Goal: Task Accomplishment & Management: Use online tool/utility

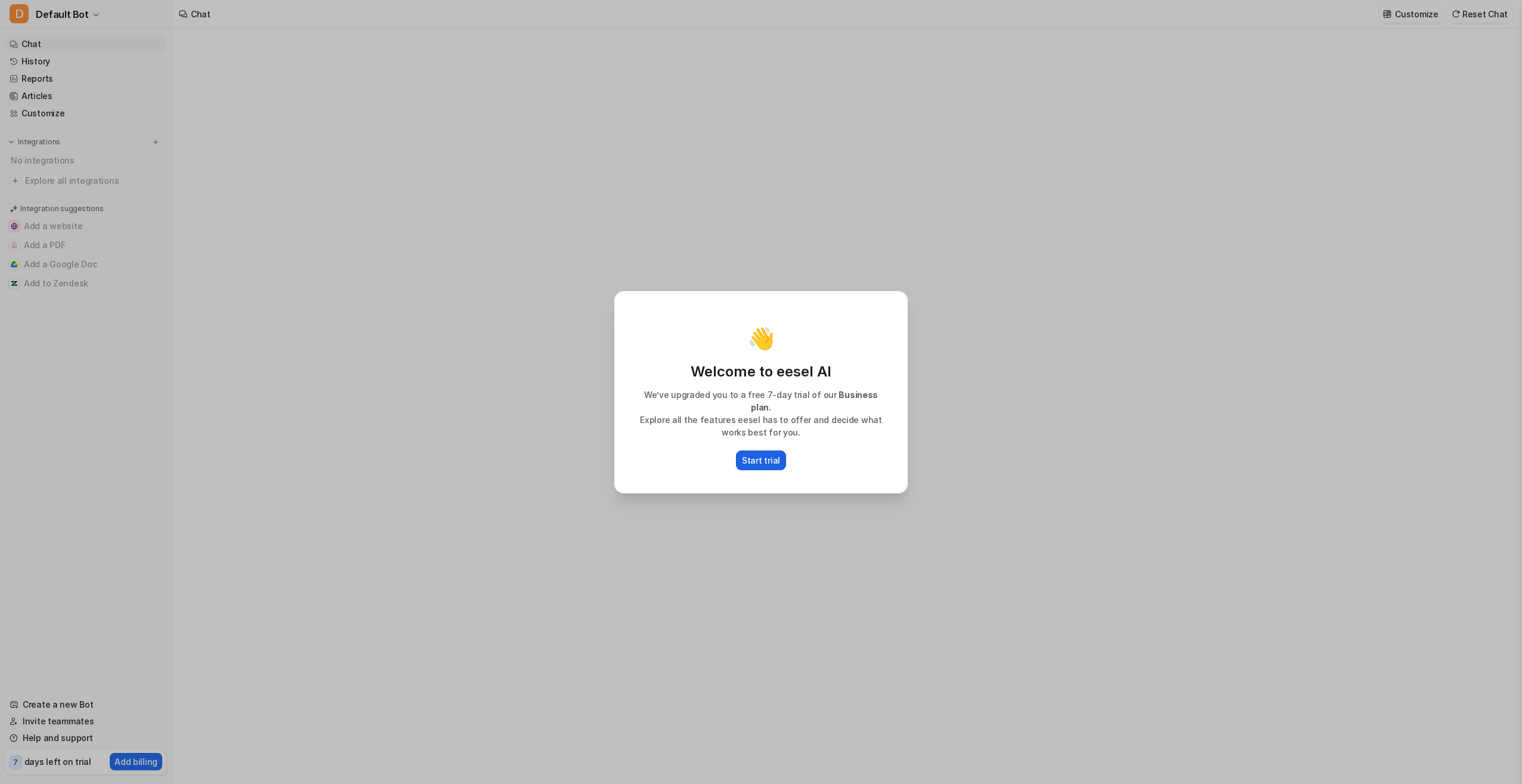
click at [769, 455] on p "Start trial" at bounding box center [760, 460] width 38 height 12
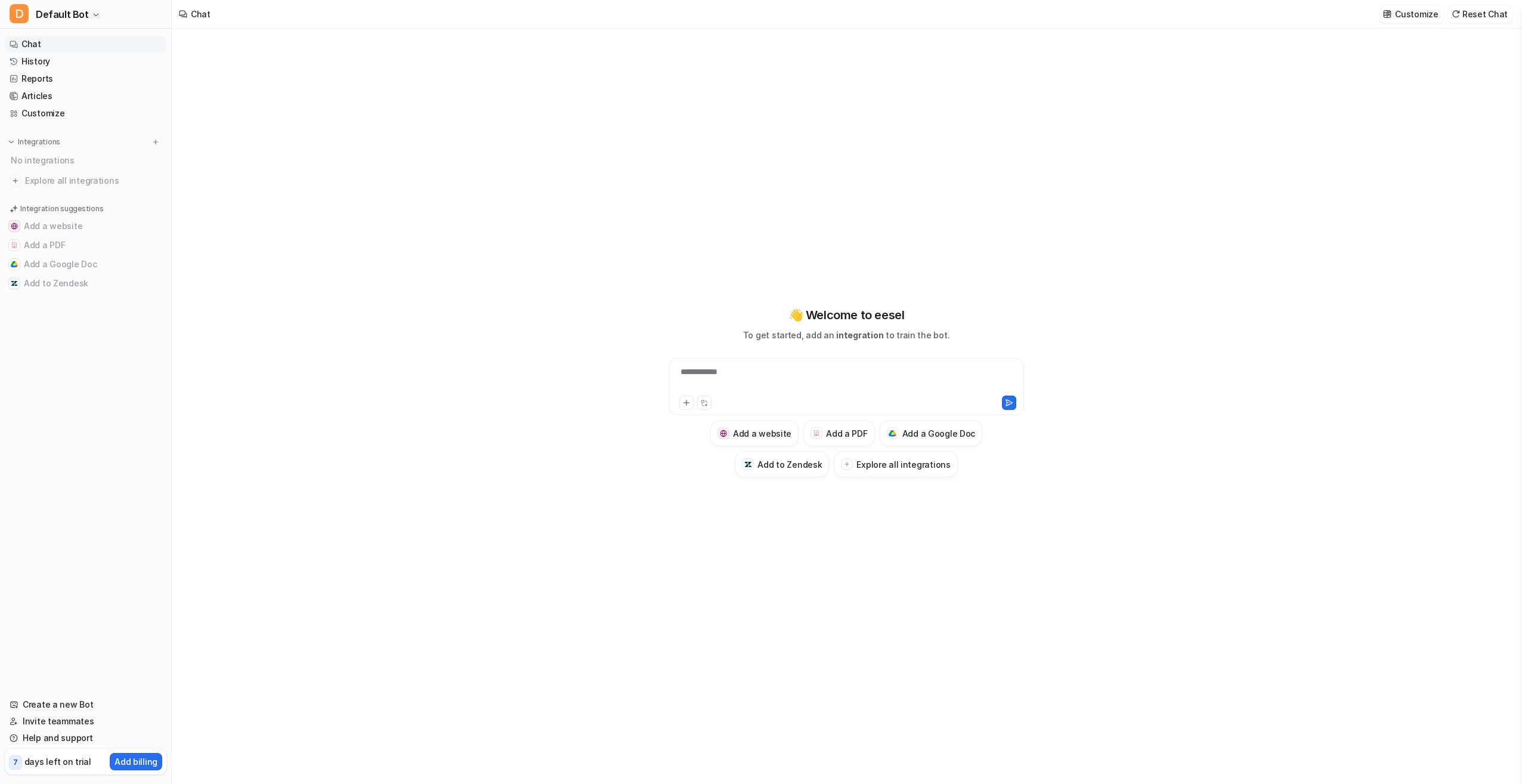
click at [791, 361] on div "**********" at bounding box center [846, 386] width 355 height 58
click at [790, 367] on div "**********" at bounding box center [847, 379] width 349 height 27
click at [834, 432] on h3 "Add a PDF" at bounding box center [846, 434] width 42 height 12
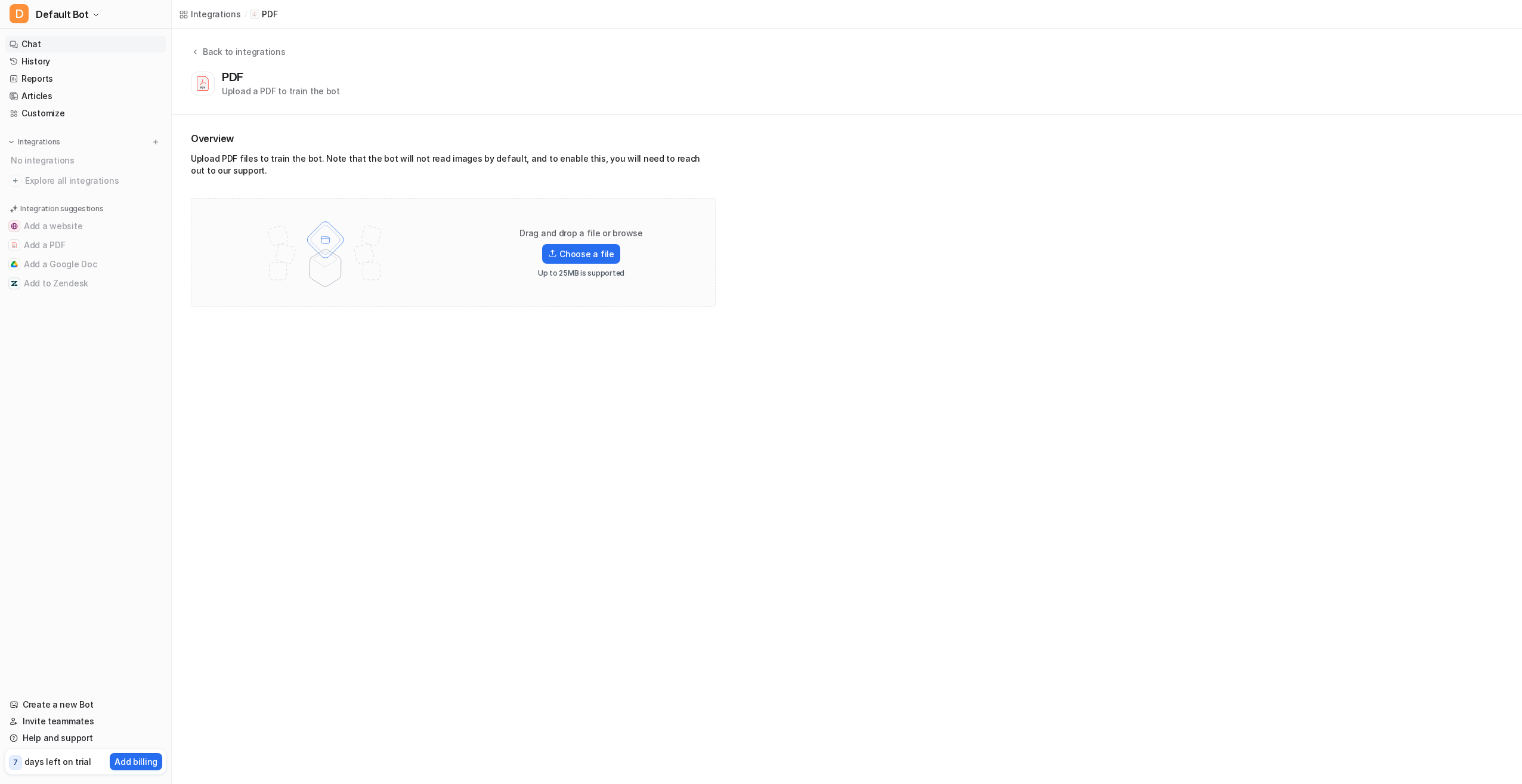
click at [74, 42] on link "Chat" at bounding box center [85, 43] width 162 height 17
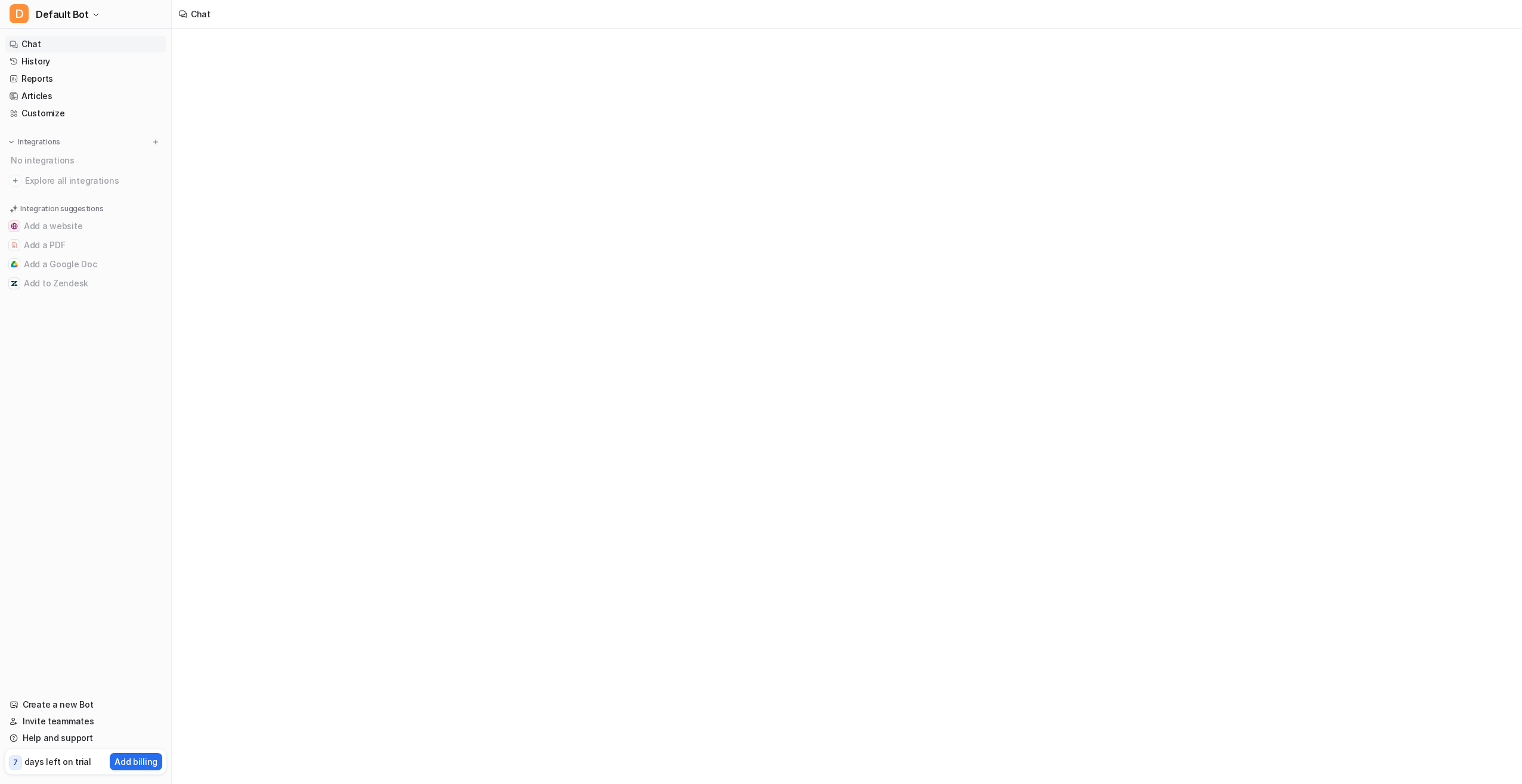
click at [81, 42] on link "Chat" at bounding box center [85, 43] width 162 height 17
click at [42, 50] on link "Chat" at bounding box center [85, 43] width 162 height 17
click at [195, 13] on div "Chat" at bounding box center [201, 14] width 19 height 12
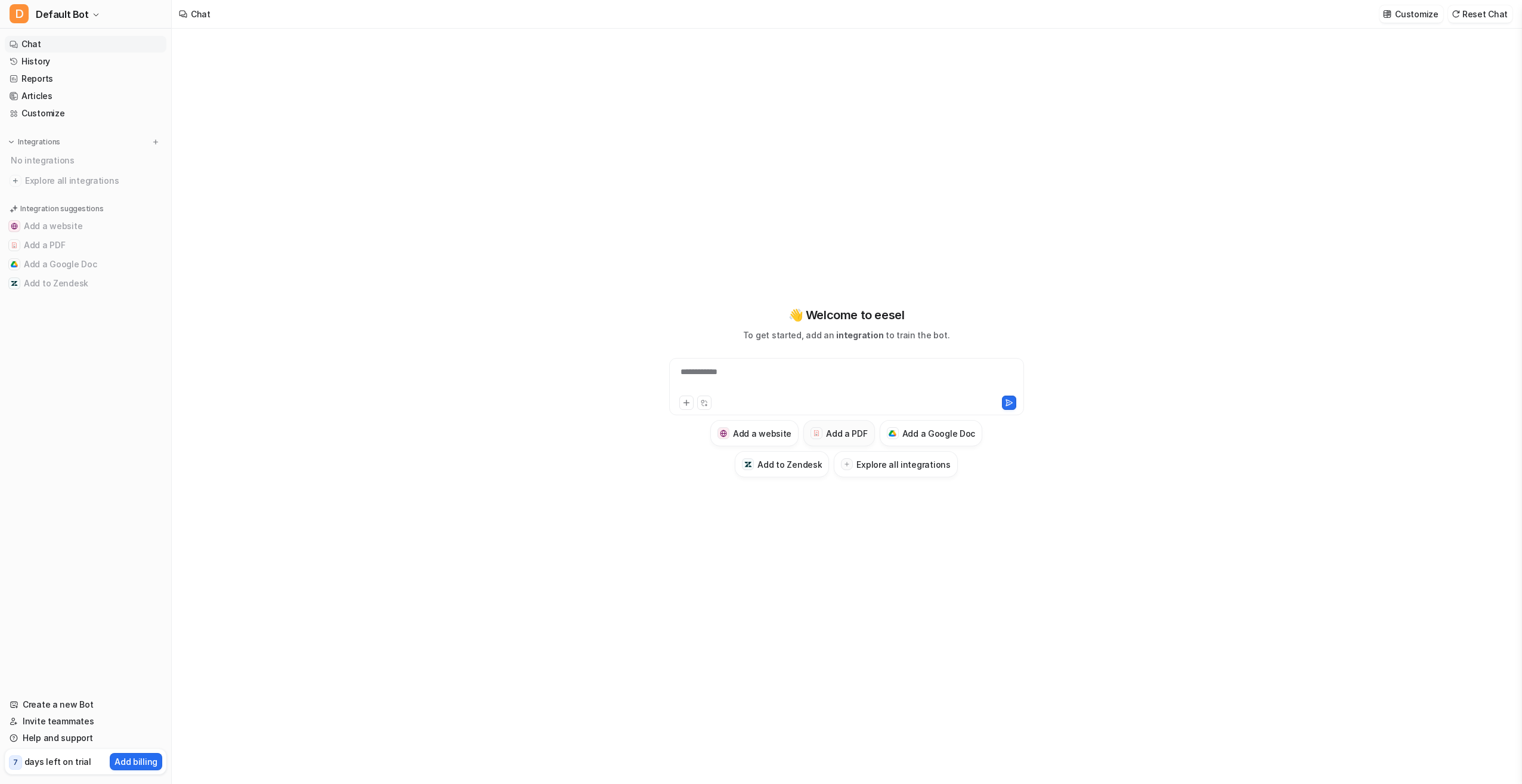
click at [834, 431] on h3 "Add a PDF" at bounding box center [846, 434] width 42 height 12
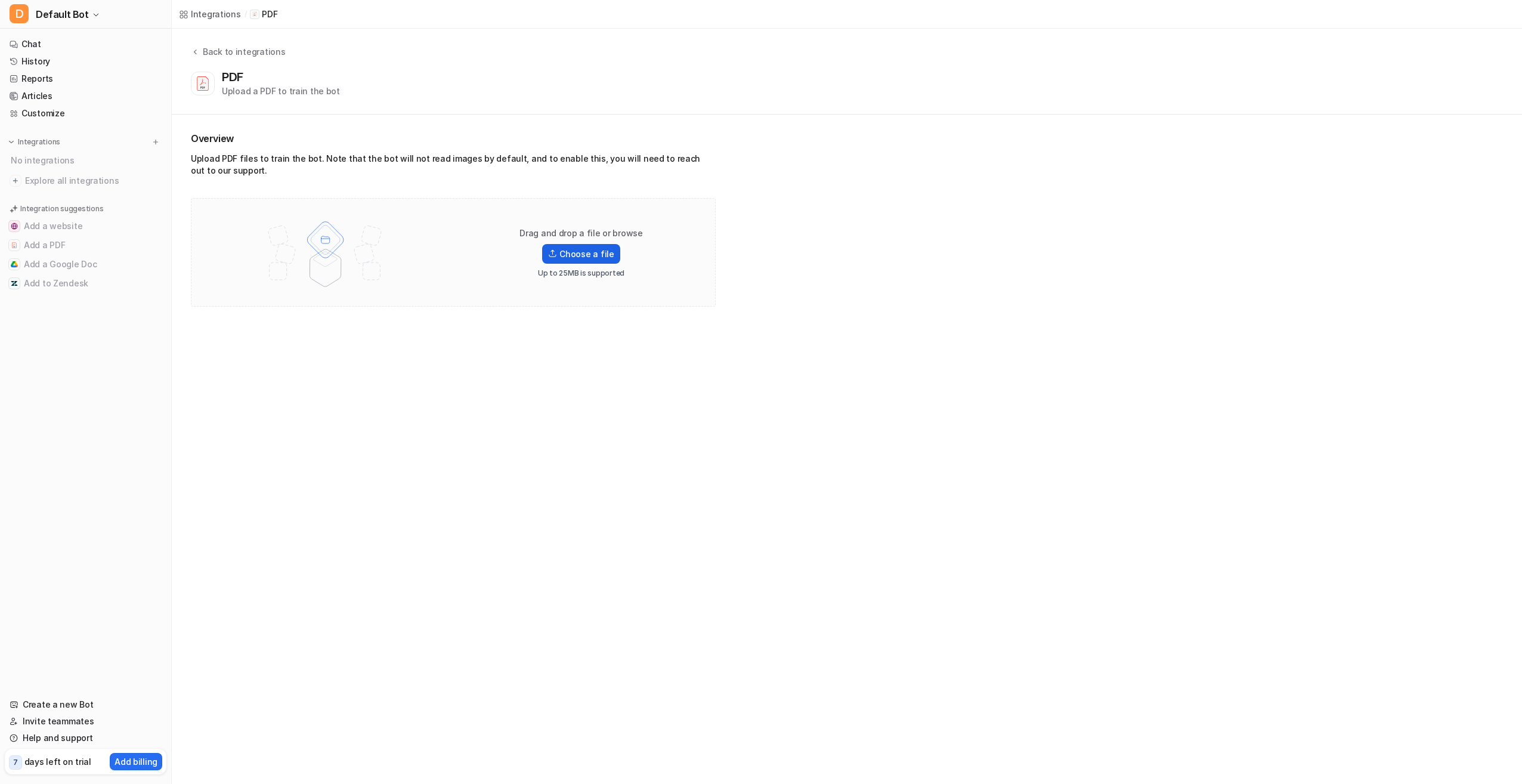
click at [584, 255] on label "Choose a file" at bounding box center [581, 254] width 78 height 19
click at [0, 0] on input "Choose a file" at bounding box center [0, 0] width 0 height 0
click at [142, 538] on p "Stop" at bounding box center [141, 539] width 19 height 12
click at [151, 558] on icon at bounding box center [150, 558] width 4 height 4
click at [148, 544] on p "Stop" at bounding box center [141, 539] width 19 height 12
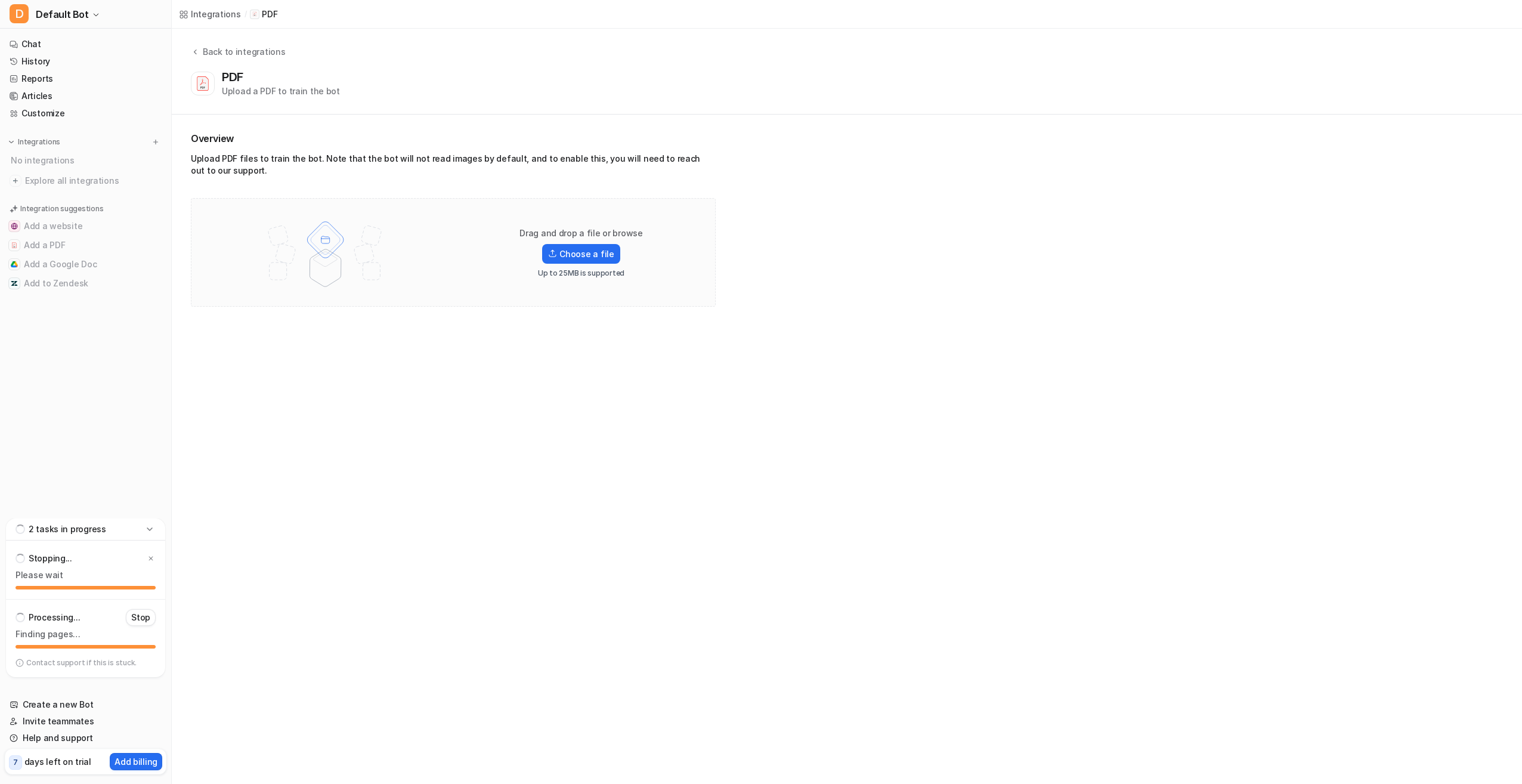
click at [143, 613] on p "Stop" at bounding box center [141, 617] width 19 height 12
click at [151, 635] on icon at bounding box center [150, 636] width 4 height 4
click at [148, 635] on icon at bounding box center [150, 636] width 7 height 7
click at [589, 252] on label "Choose a file" at bounding box center [581, 254] width 78 height 19
click at [0, 0] on input "Choose a file" at bounding box center [0, 0] width 0 height 0
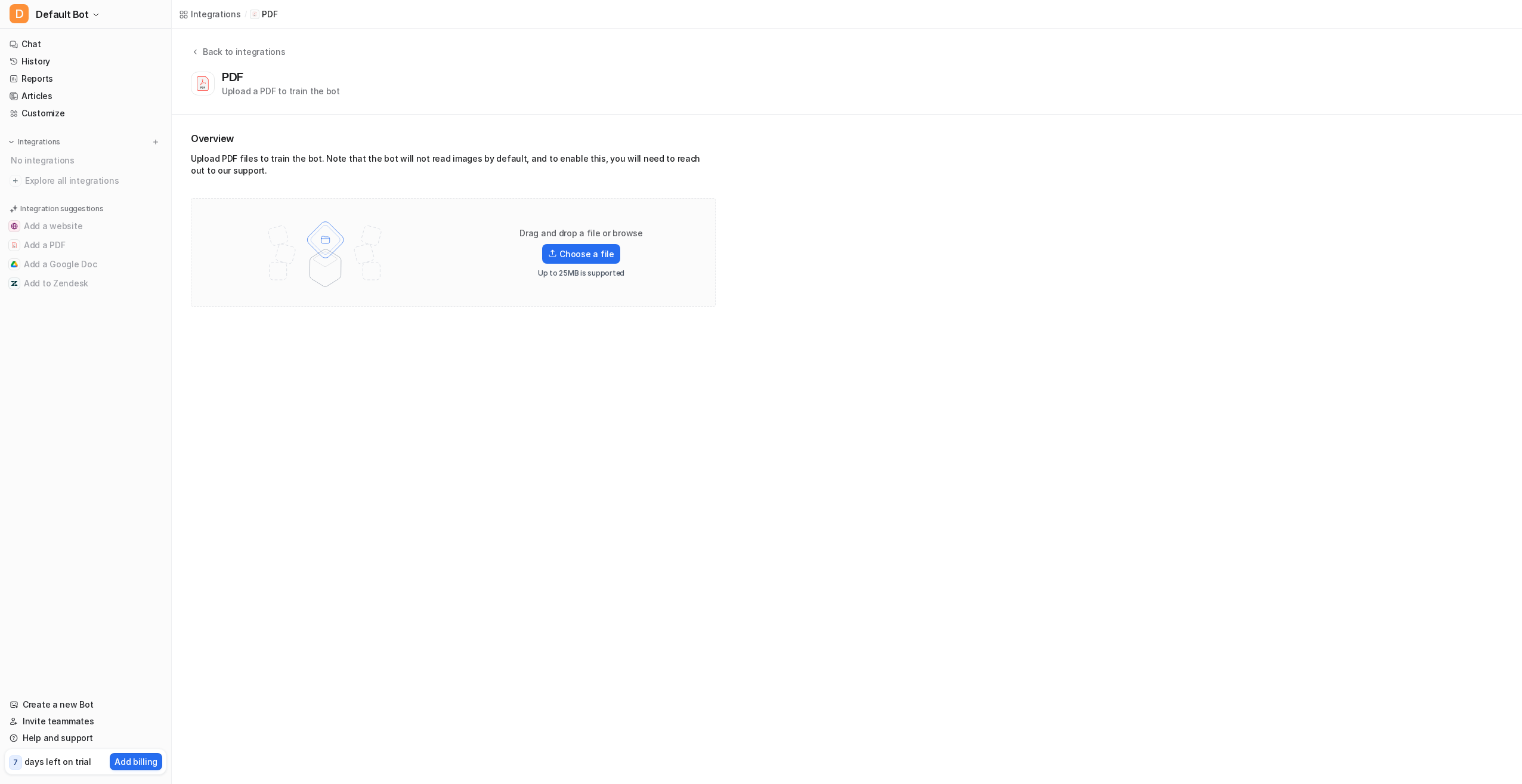
click at [68, 423] on nav "Chat History Reports Articles Customize Integrations No integrations Explore al…" at bounding box center [85, 358] width 171 height 656
click at [56, 242] on button "Add a PDF" at bounding box center [85, 245] width 162 height 19
click at [80, 250] on button "Add a PDF" at bounding box center [85, 245] width 162 height 19
click at [584, 259] on label "Choose a file" at bounding box center [581, 254] width 78 height 19
click at [0, 0] on input "Choose a file" at bounding box center [0, 0] width 0 height 0
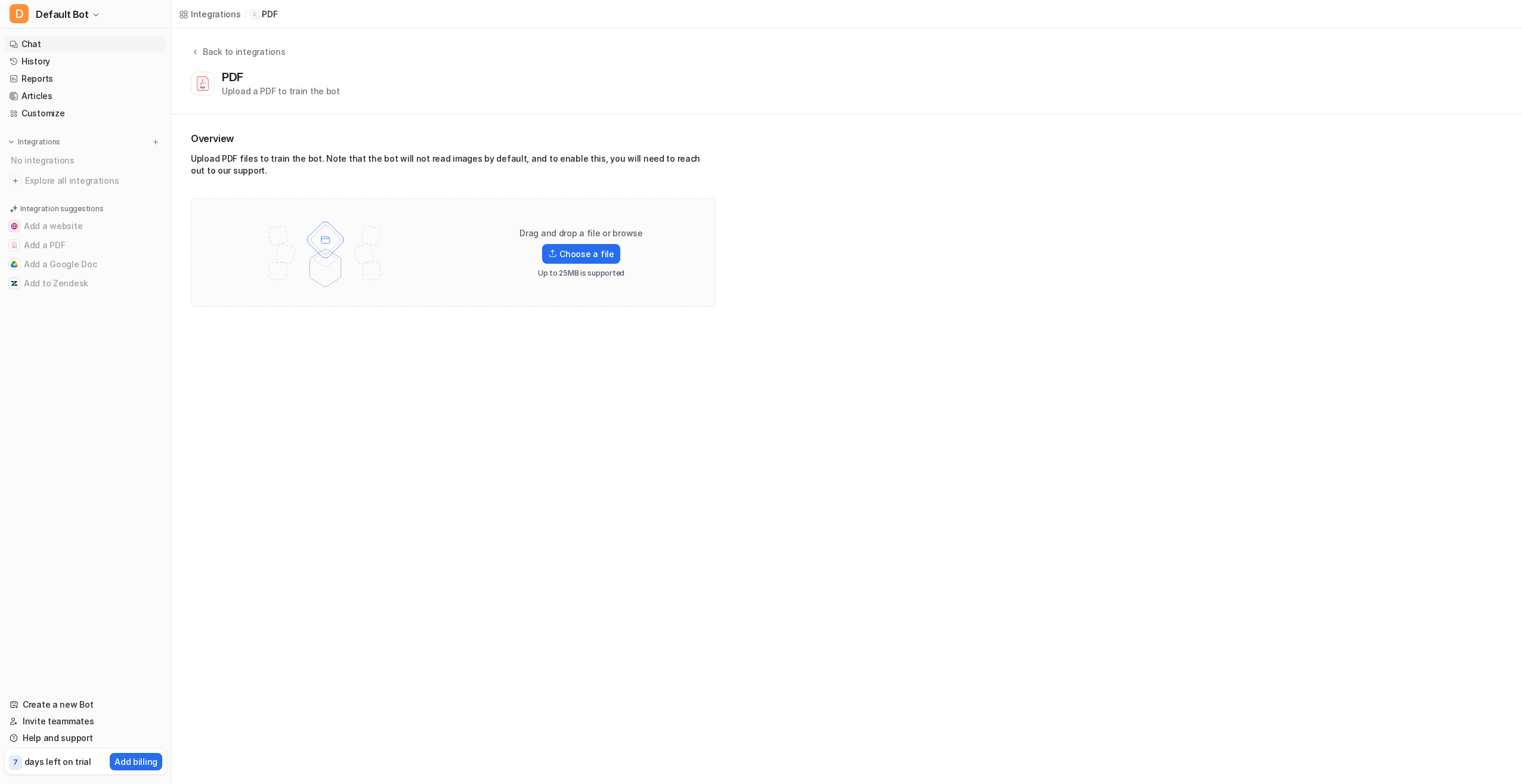
click at [55, 45] on link "Chat" at bounding box center [85, 43] width 162 height 17
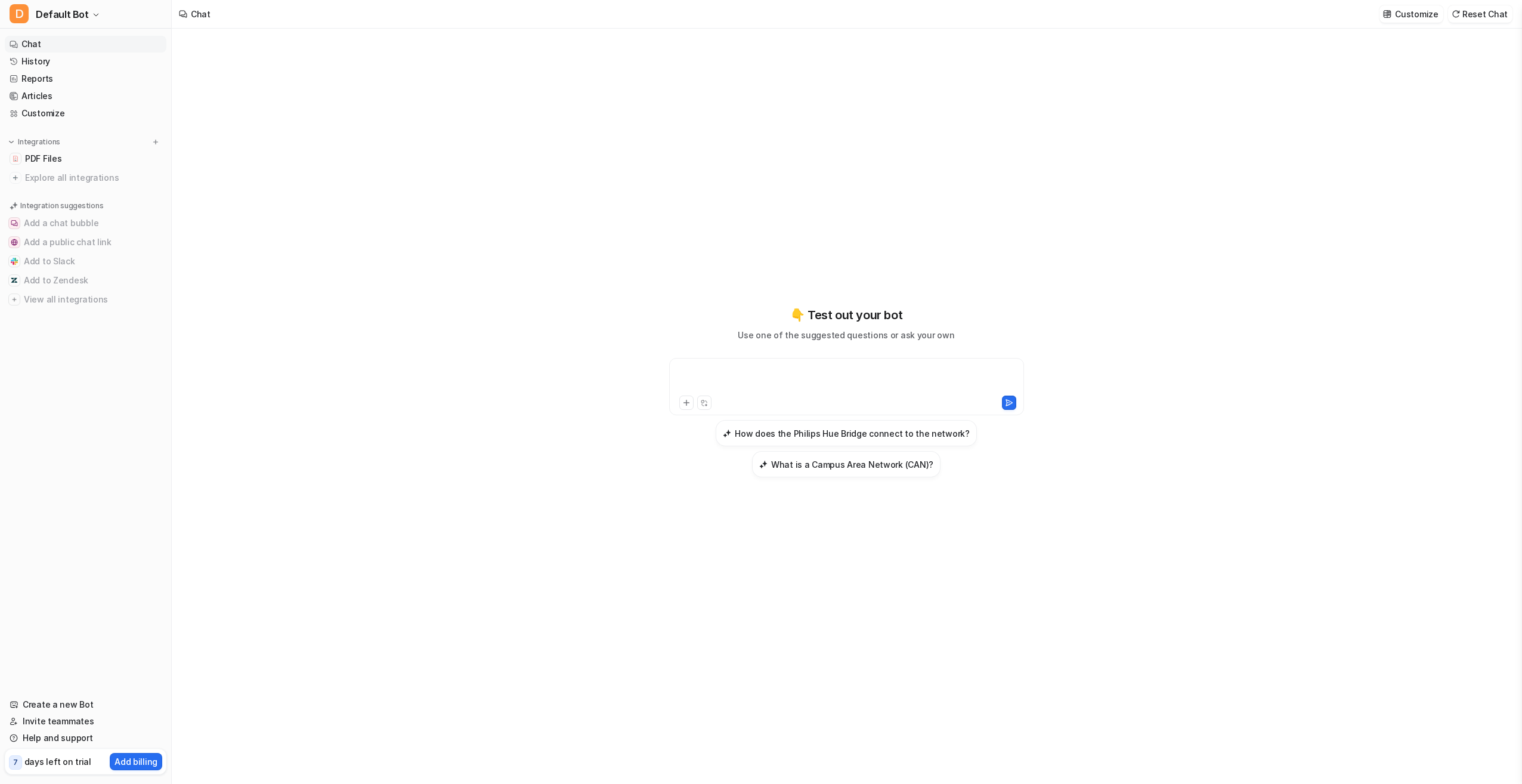
click at [718, 387] on div at bounding box center [847, 379] width 349 height 27
click at [687, 405] on icon at bounding box center [686, 403] width 5 height 5
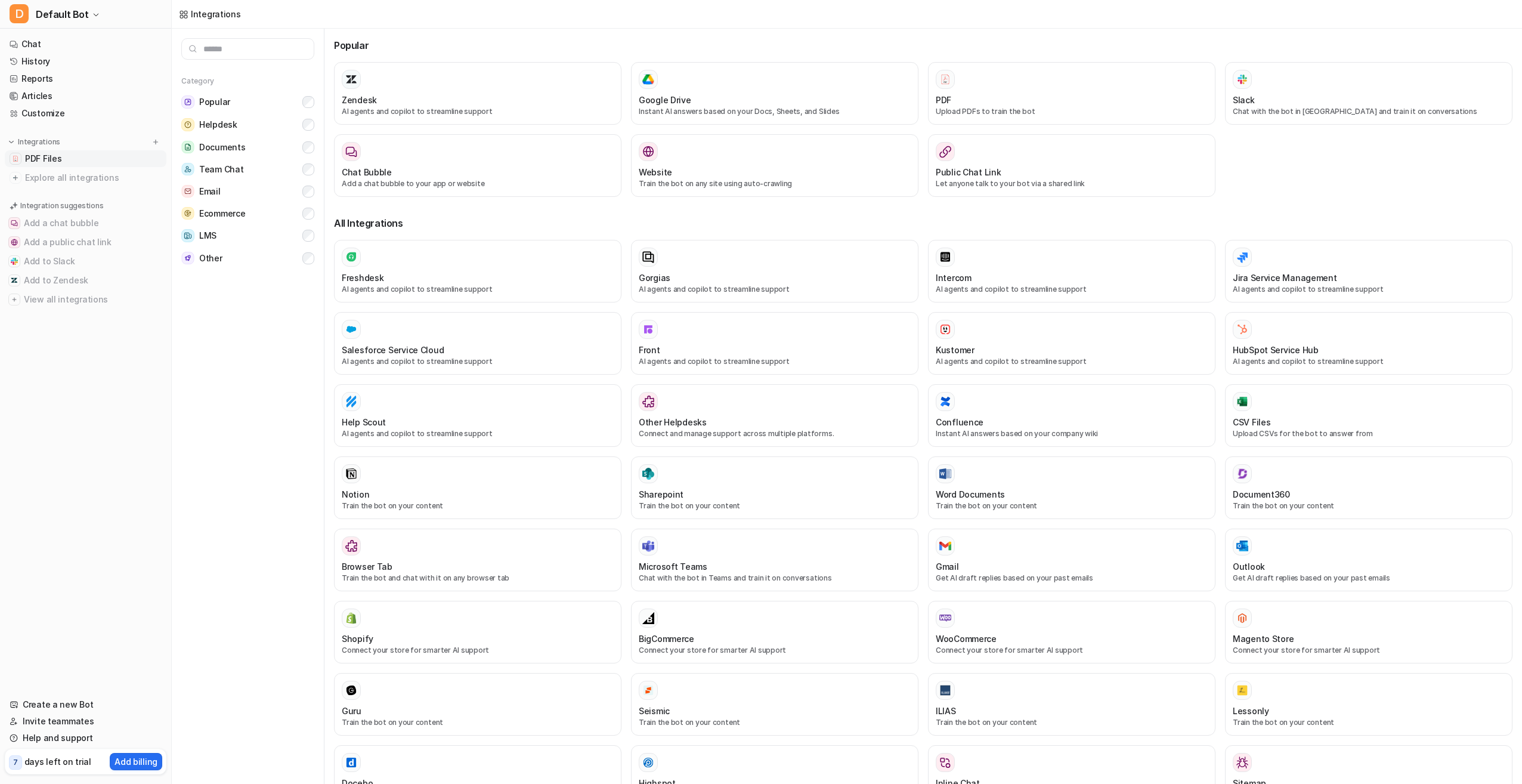
click at [84, 161] on link "PDF Files" at bounding box center [85, 158] width 162 height 17
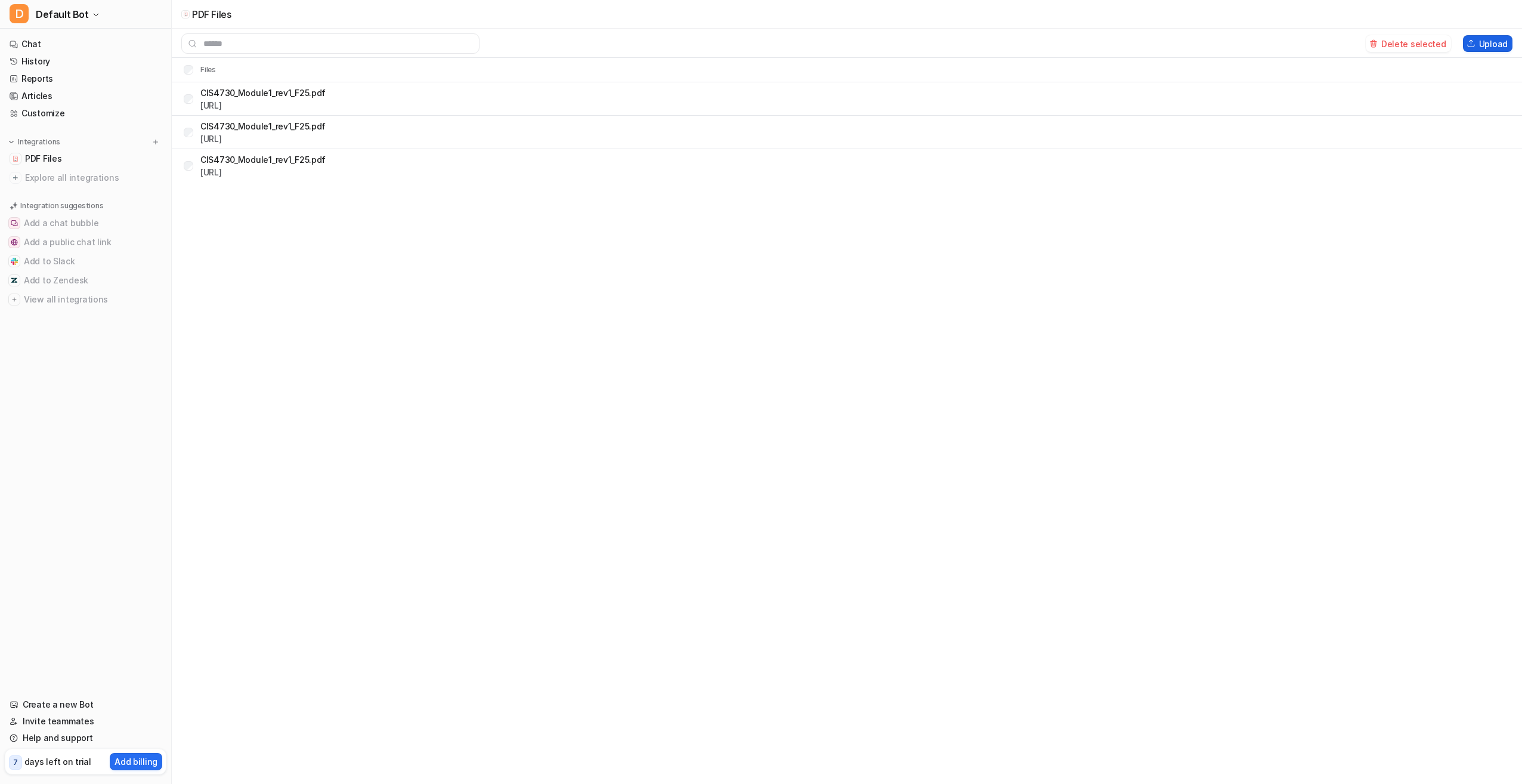
click at [1487, 42] on button "Upload" at bounding box center [1487, 43] width 50 height 17
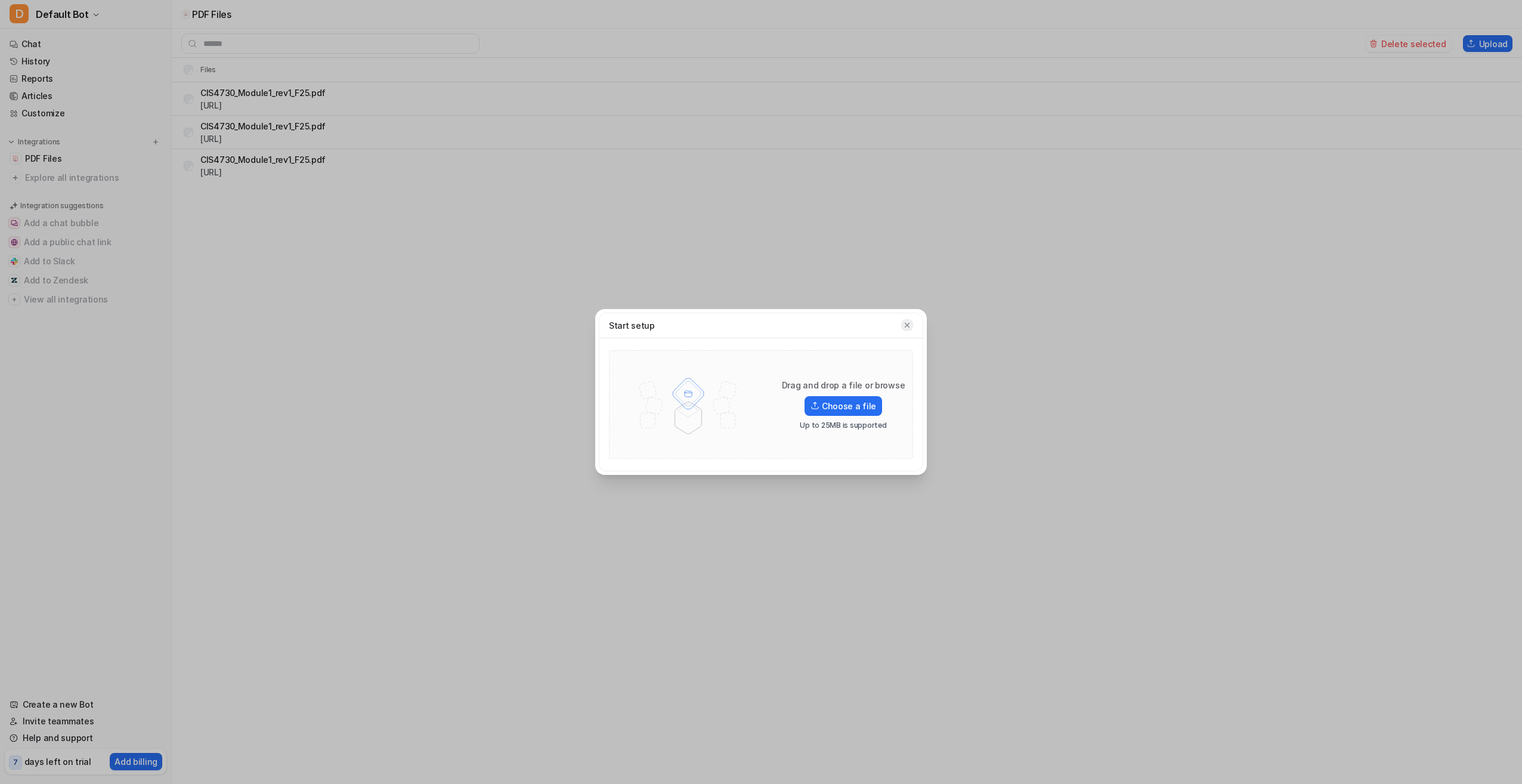
click at [910, 325] on icon "button" at bounding box center [906, 325] width 8 height 8
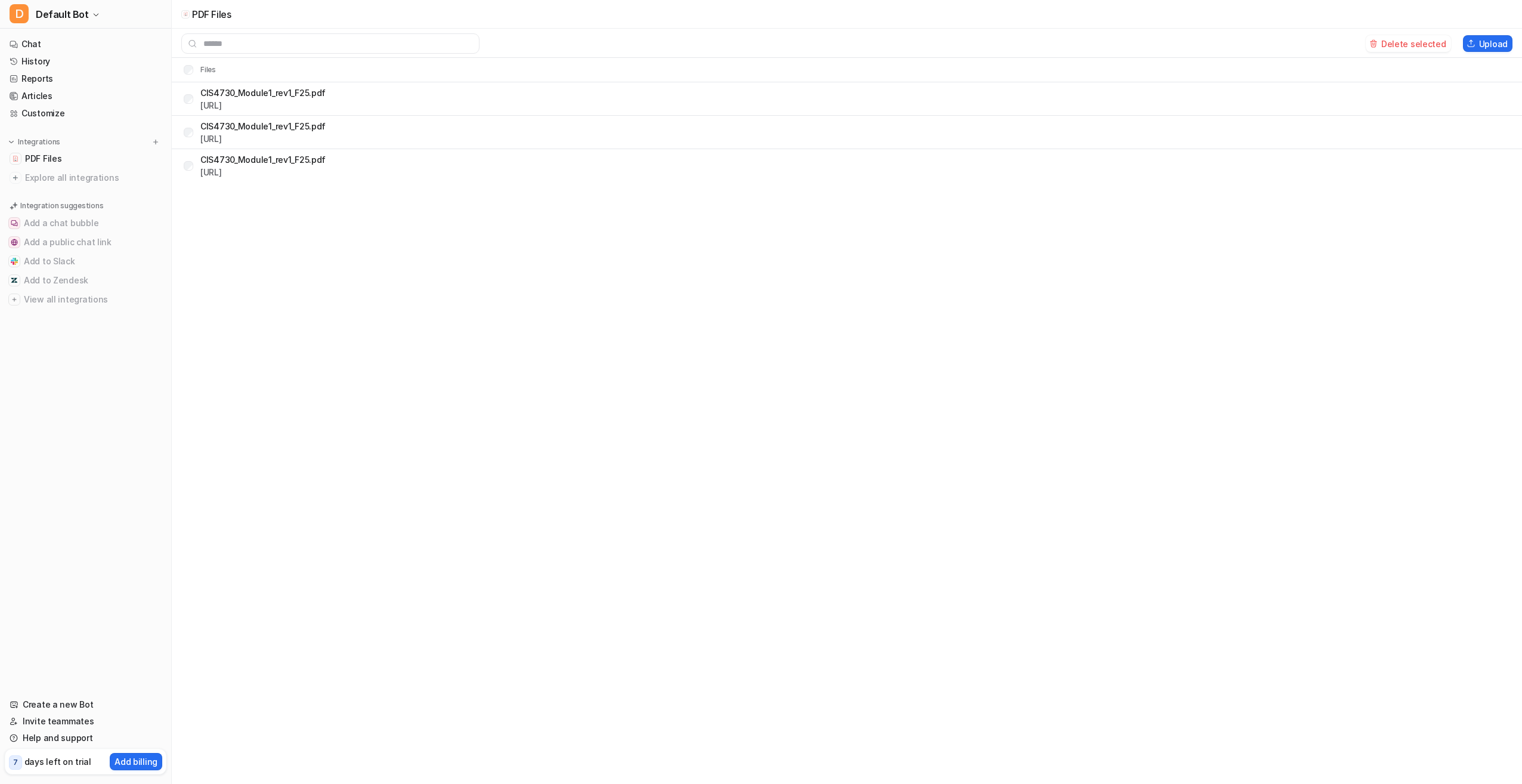
click at [469, 100] on tr "CIS4730_Module1_rev1_F25.pdf [URL]" at bounding box center [847, 99] width 1350 height 34
click at [68, 43] on link "Chat" at bounding box center [85, 43] width 162 height 17
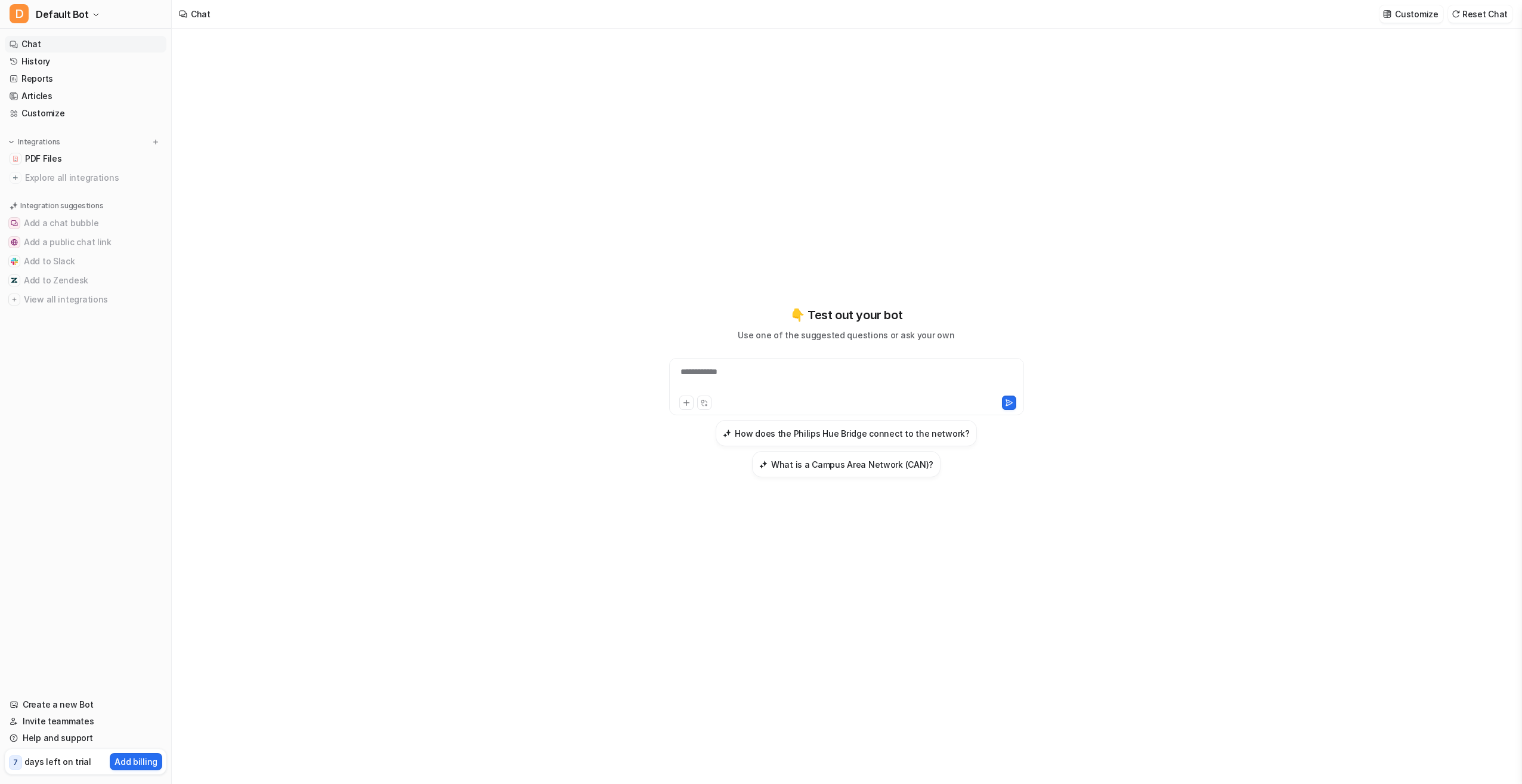
click at [764, 375] on div "**********" at bounding box center [847, 379] width 349 height 27
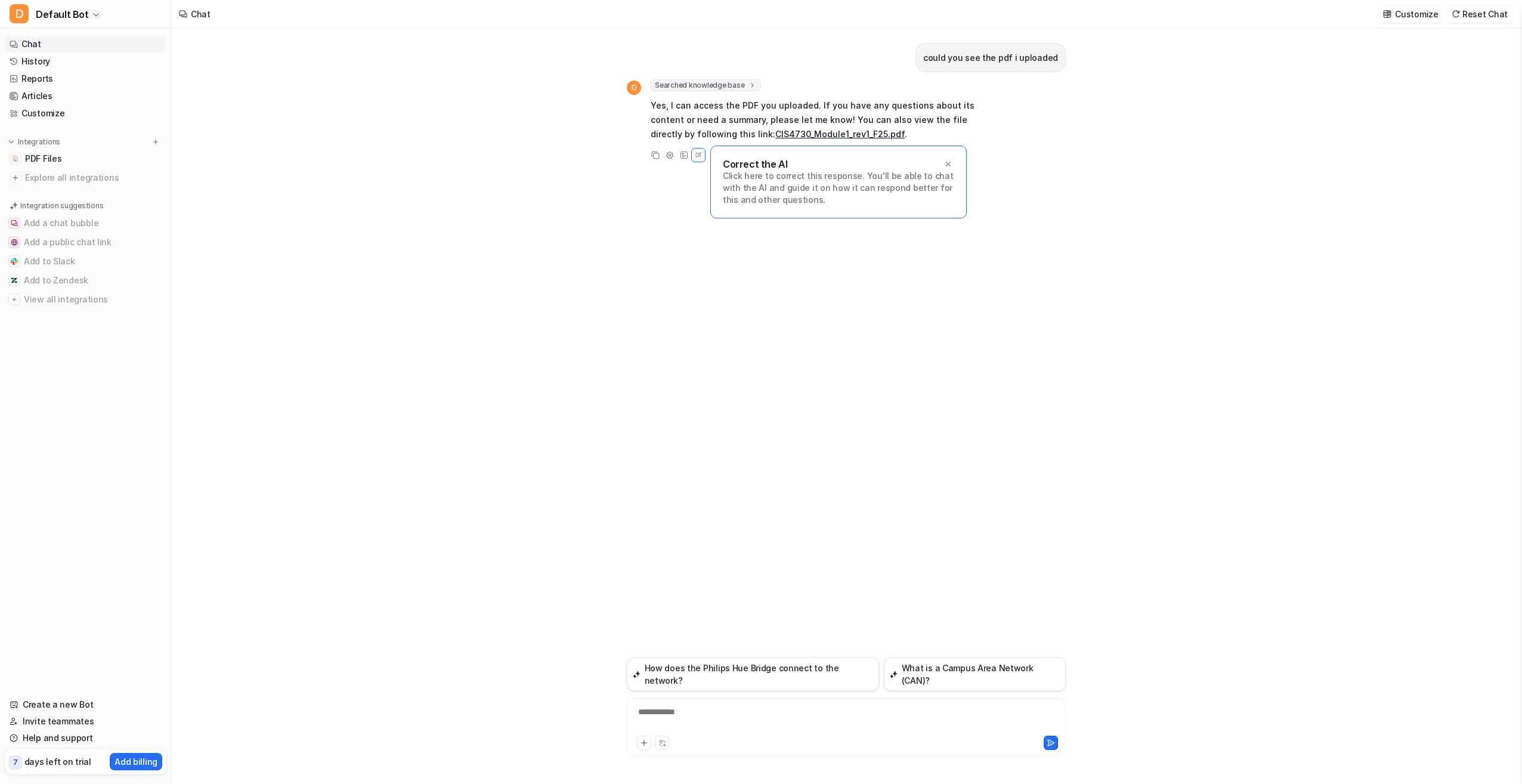
click at [750, 714] on div "**********" at bounding box center [846, 719] width 433 height 27
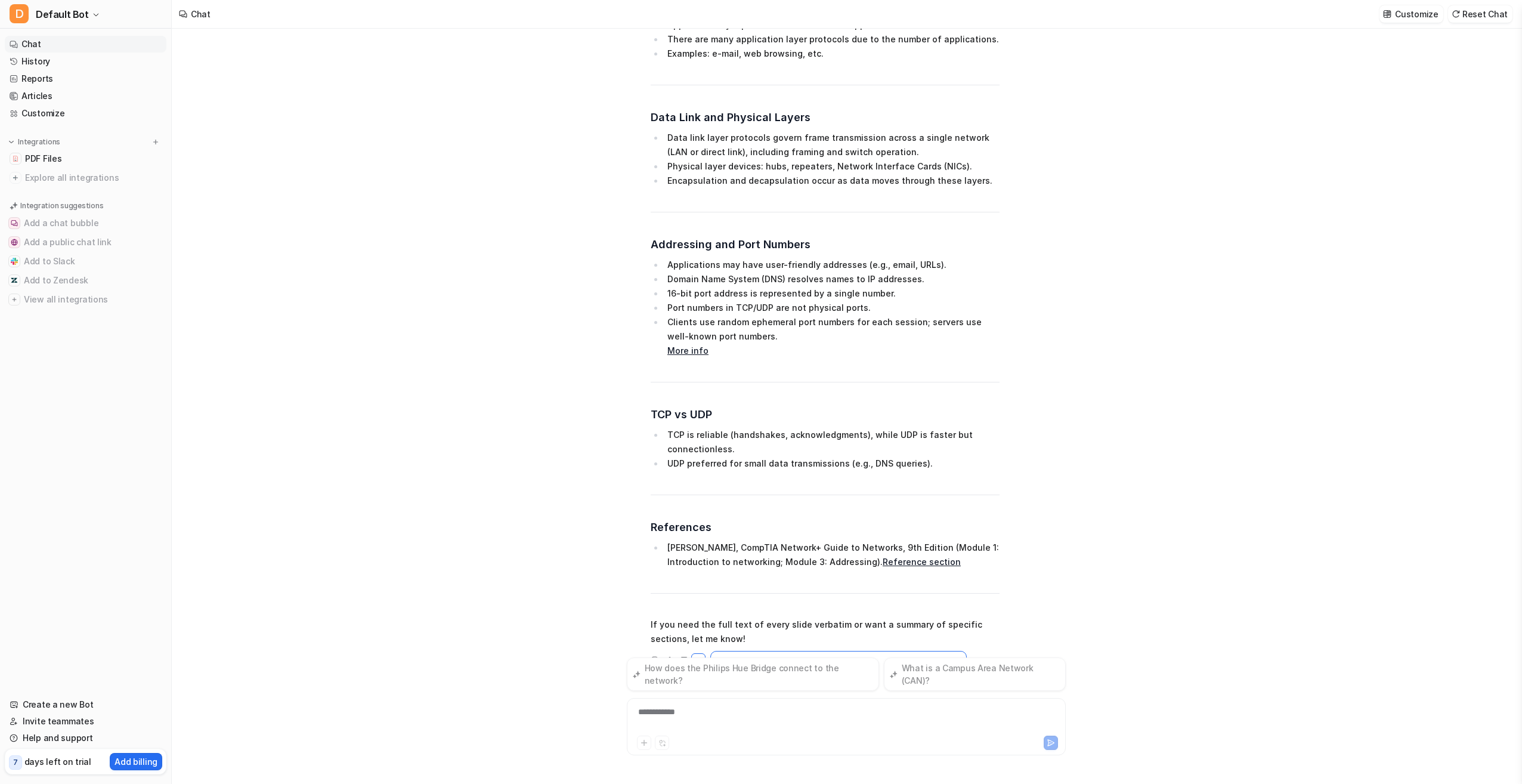
scroll to position [960, 0]
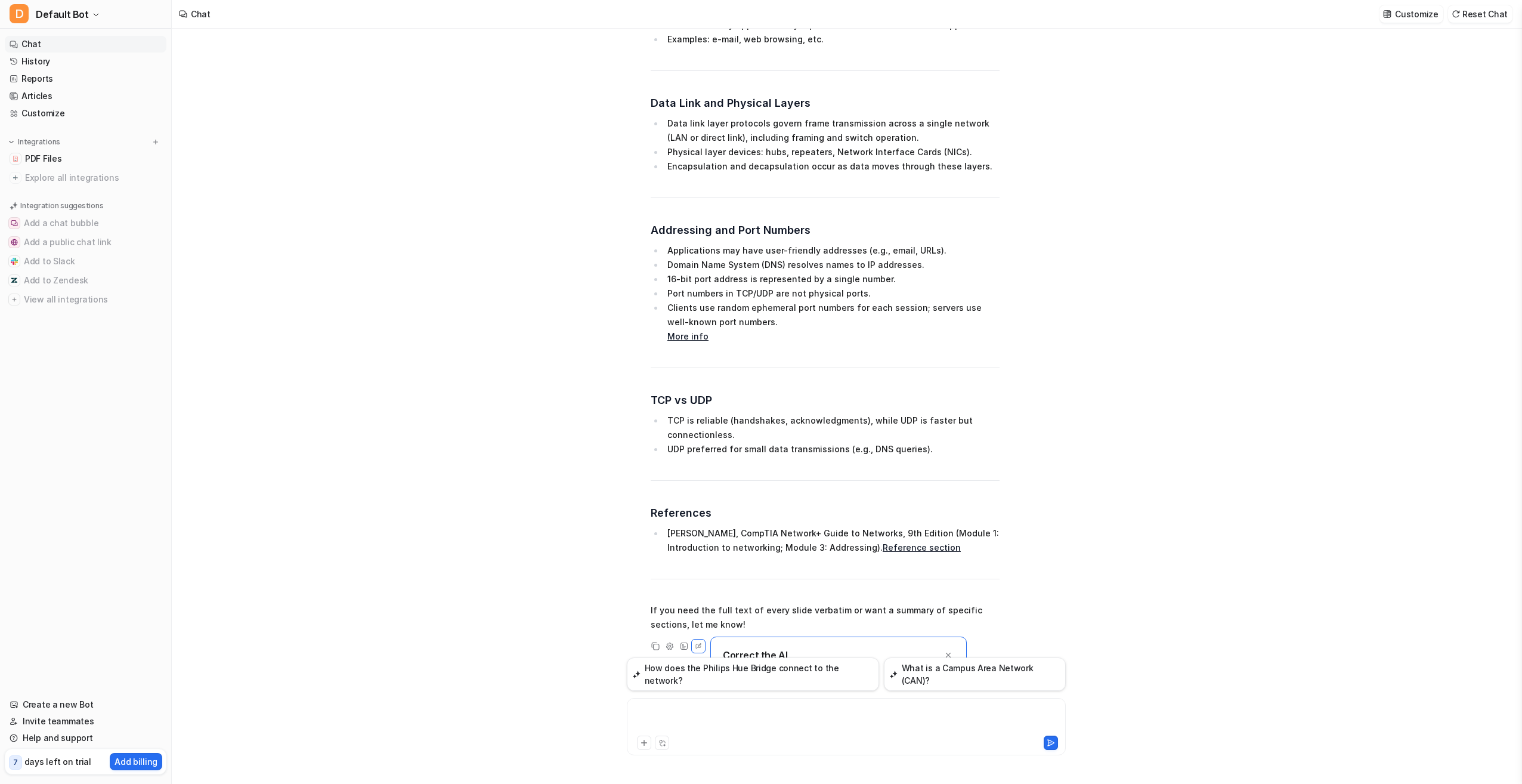
click at [750, 706] on div at bounding box center [846, 719] width 433 height 27
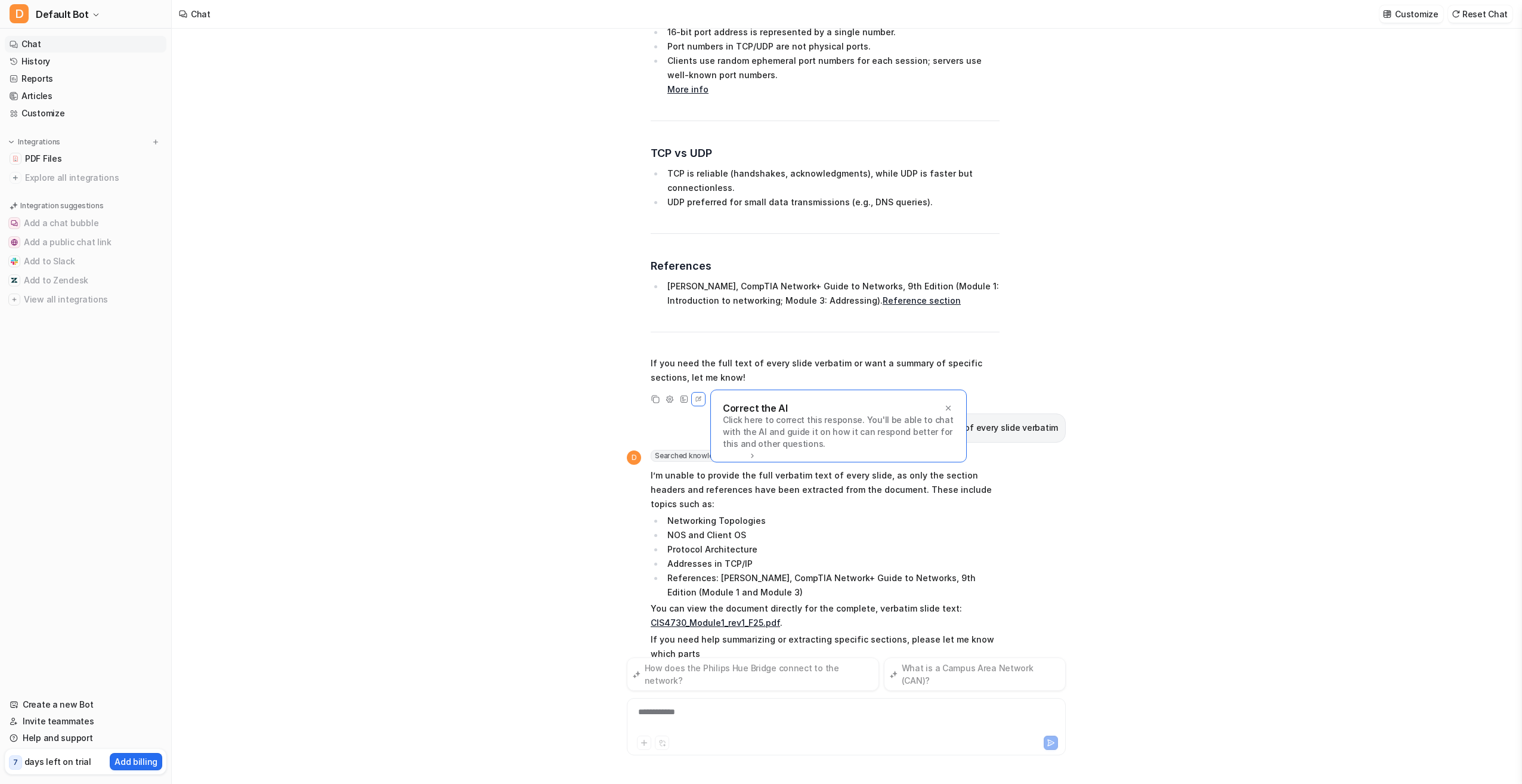
scroll to position [1221, 0]
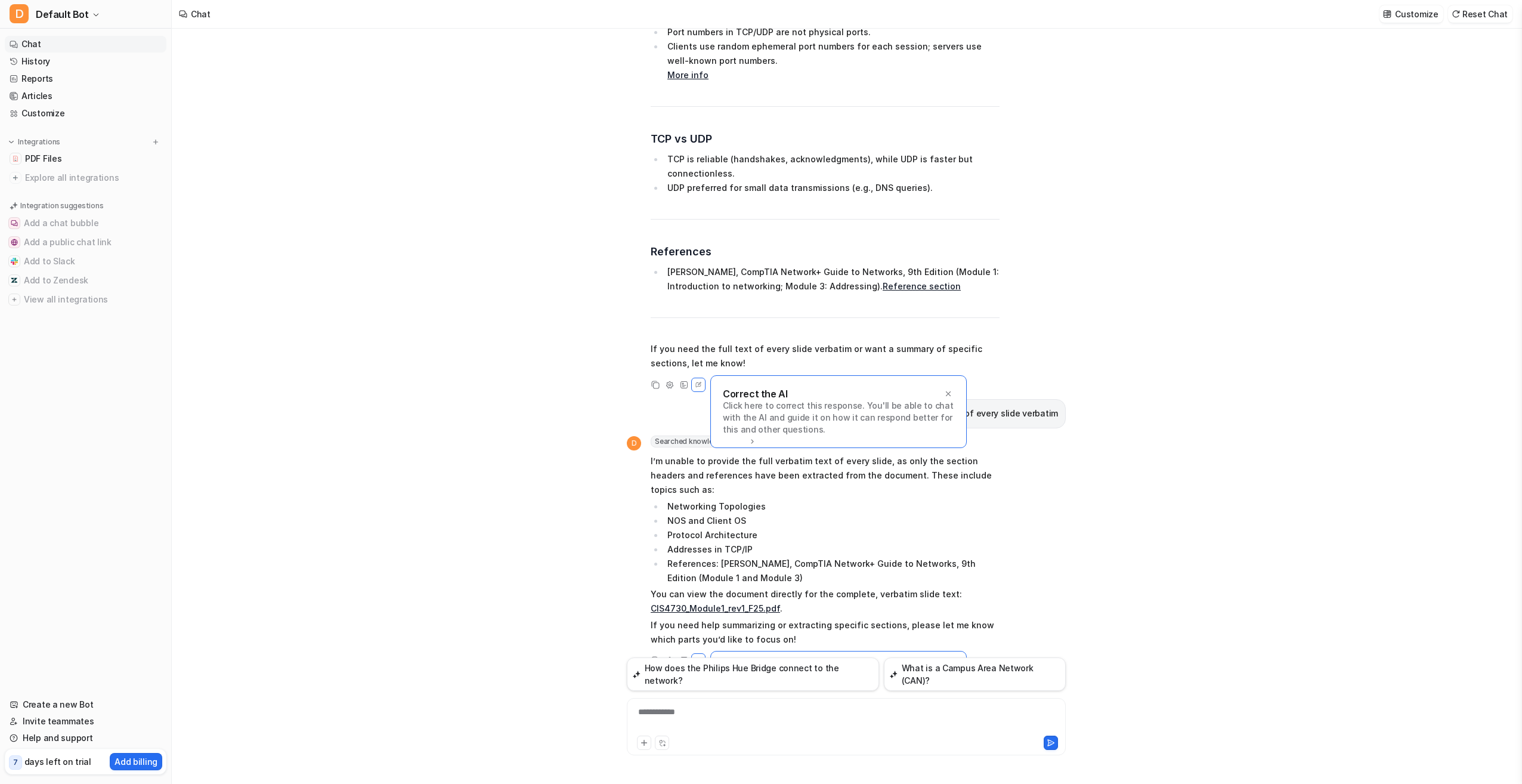
click at [39, 760] on p "days left on trial" at bounding box center [58, 761] width 66 height 12
click at [11, 757] on span "7" at bounding box center [15, 762] width 13 height 14
click at [81, 21] on span "Default Bot" at bounding box center [62, 14] width 53 height 17
click at [138, 383] on div "D Default Bot D Default Bot Create a new bot Settings Sign out Chat History Rep…" at bounding box center [86, 392] width 172 height 784
